Goal: Task Accomplishment & Management: Manage account settings

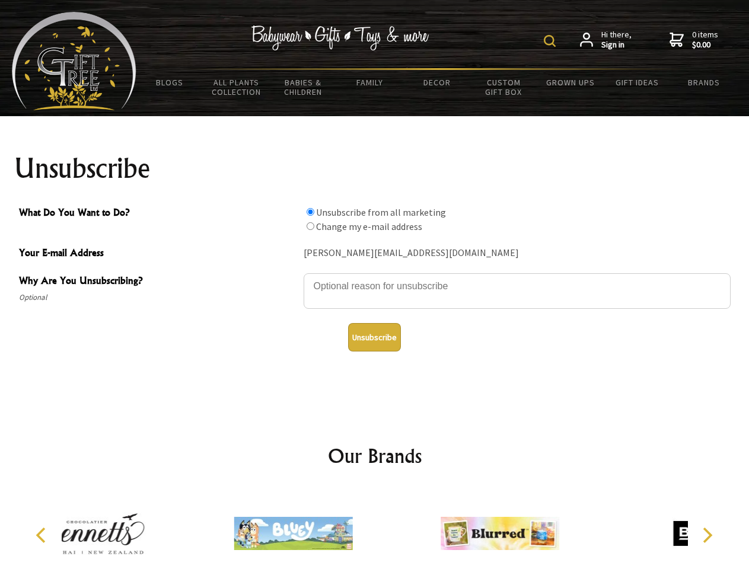
click at [551, 41] on img at bounding box center [550, 41] width 12 height 12
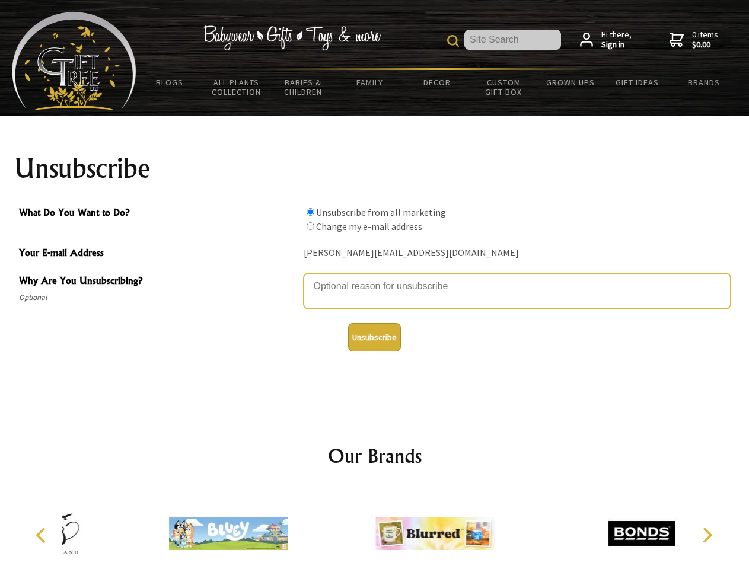
click at [375, 278] on textarea "Why Are You Unsubscribing?" at bounding box center [517, 291] width 427 height 36
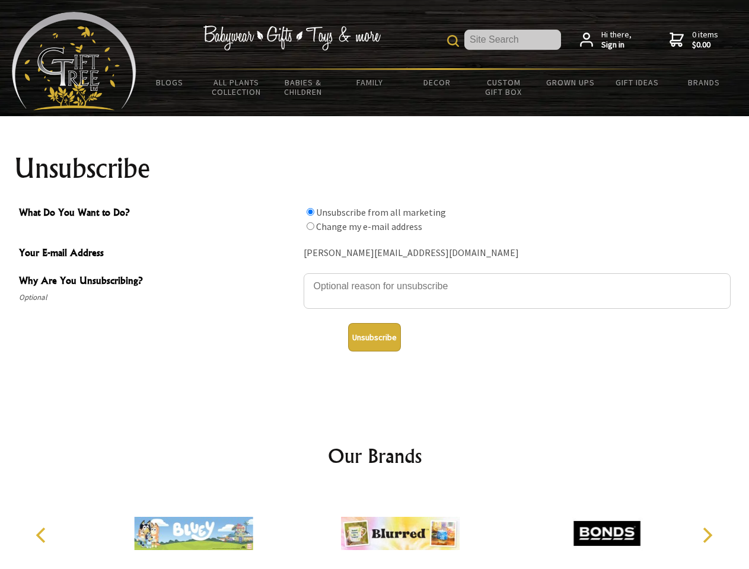
click at [310, 212] on input "What Do You Want to Do?" at bounding box center [311, 212] width 8 height 8
click at [310, 226] on input "What Do You Want to Do?" at bounding box center [311, 226] width 8 height 8
radio input "true"
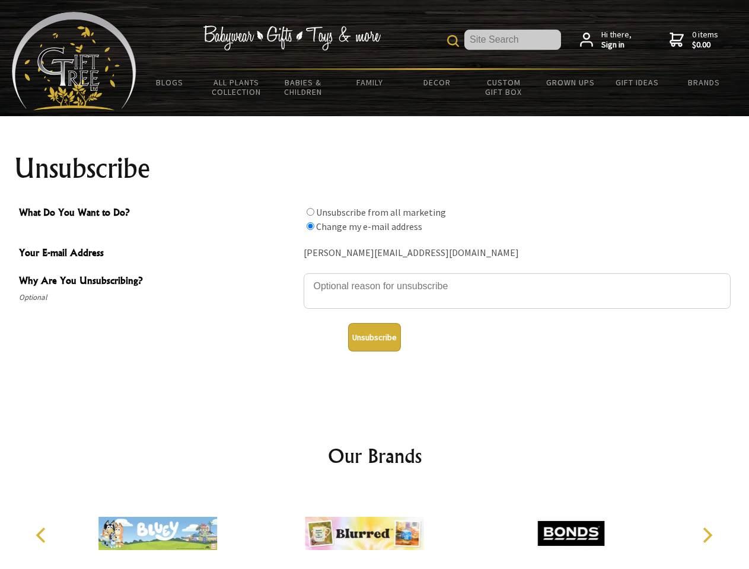
click at [374, 337] on button "Unsubscribe" at bounding box center [374, 337] width 53 height 28
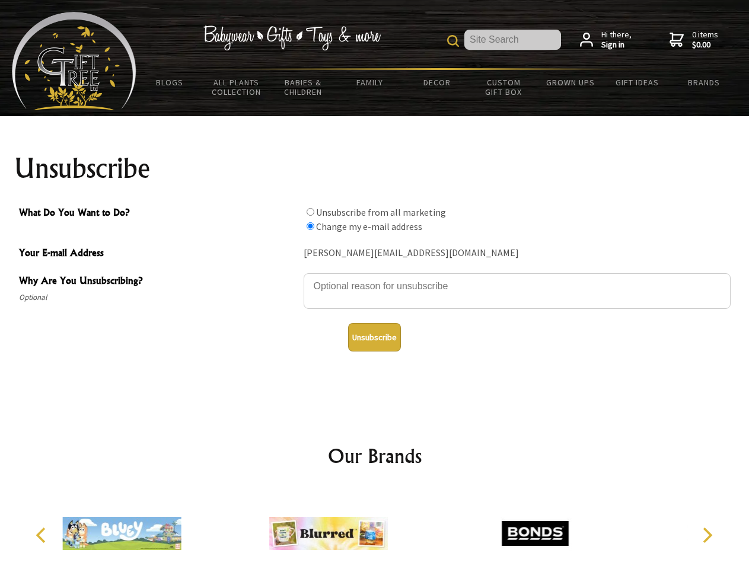
click at [375, 529] on div at bounding box center [328, 535] width 206 height 93
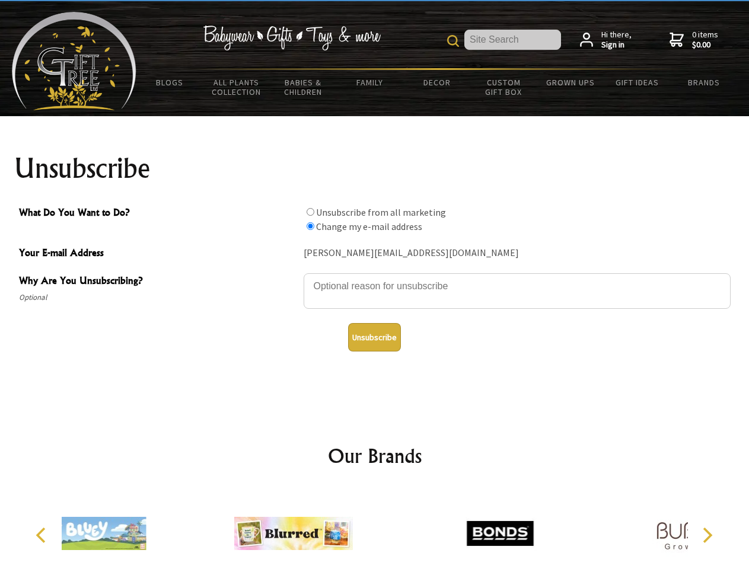
click at [43, 535] on icon "Previous" at bounding box center [41, 535] width 15 height 15
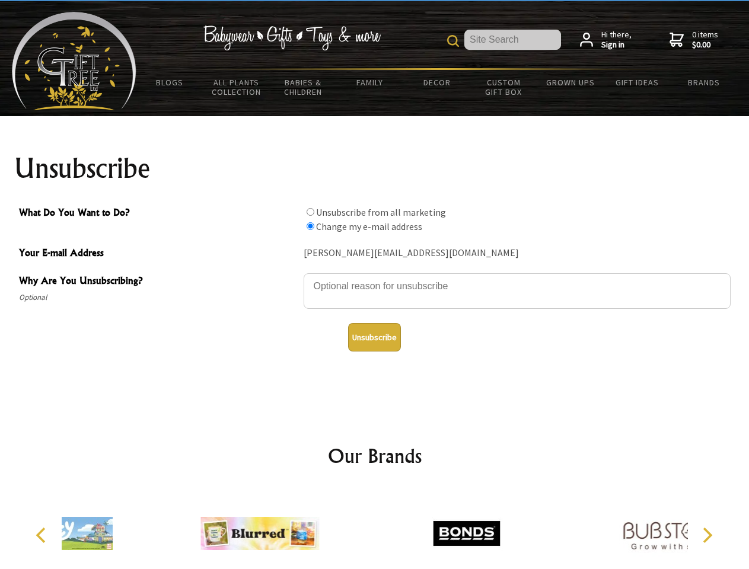
click at [707, 535] on icon "Next" at bounding box center [706, 535] width 15 height 15
